Goal: Download file/media

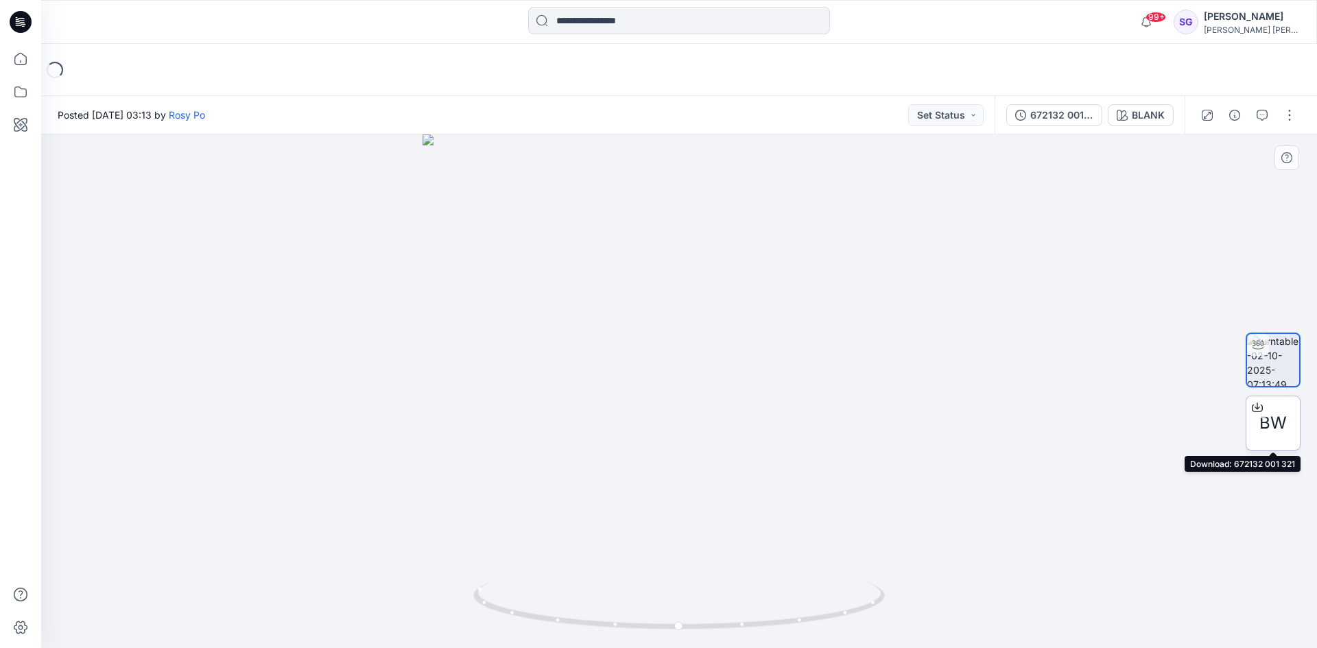
click at [1258, 410] on icon at bounding box center [1257, 407] width 11 height 11
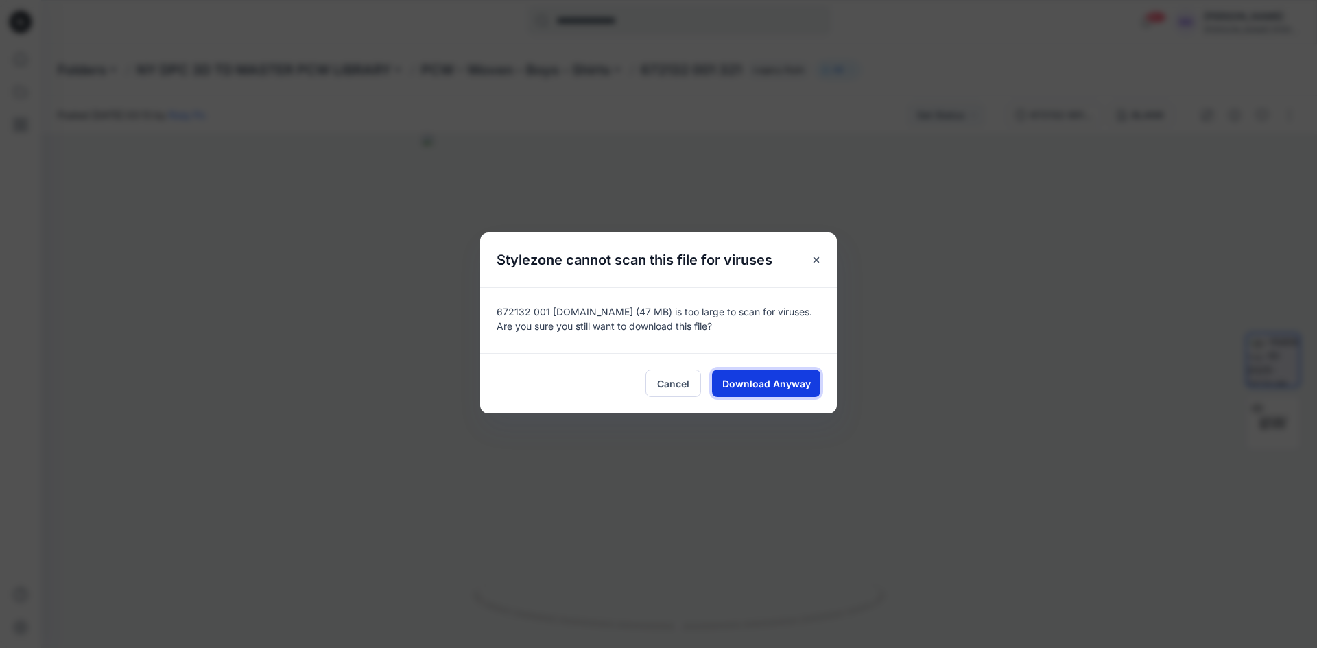
click at [770, 388] on span "Download Anyway" at bounding box center [766, 384] width 88 height 14
